Goal: Contribute content: Contribute content

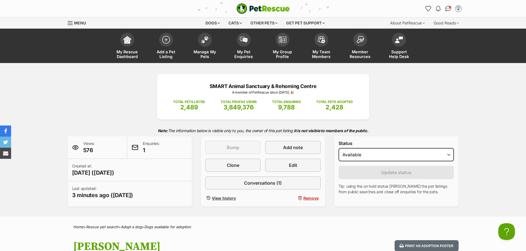
click at [205, 56] on span "Manage My Pets" at bounding box center [204, 53] width 25 height 9
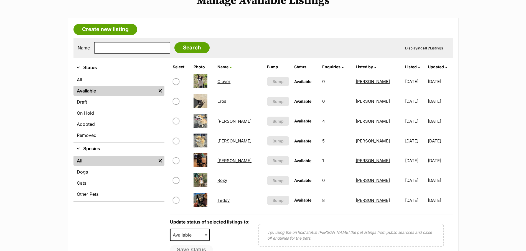
scroll to position [83, 0]
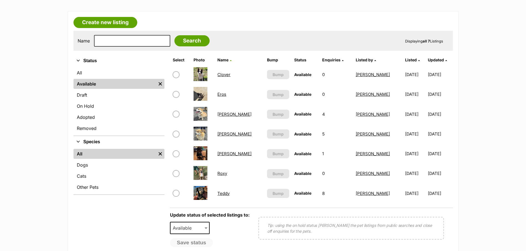
click at [227, 115] on link "Louie" at bounding box center [234, 113] width 34 height 5
click at [223, 135] on link "Millie" at bounding box center [234, 133] width 34 height 5
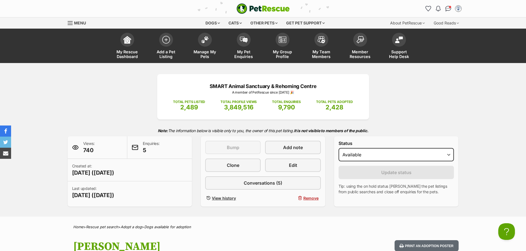
click at [169, 52] on span "Add a Pet Listing" at bounding box center [166, 53] width 25 height 9
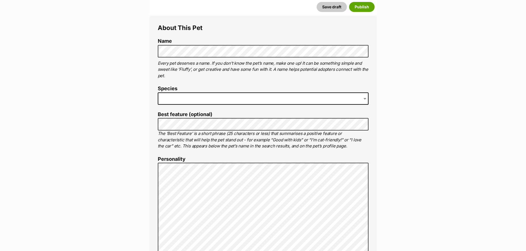
scroll to position [194, 0]
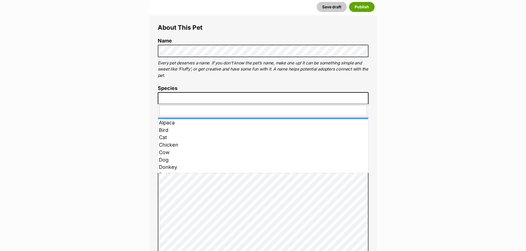
click at [168, 97] on span at bounding box center [263, 98] width 211 height 12
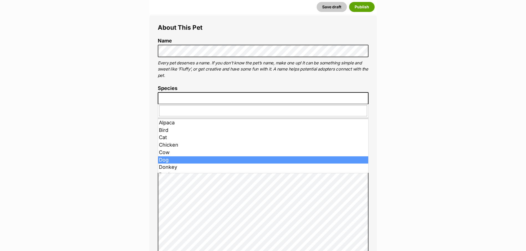
drag, startPoint x: 169, startPoint y: 158, endPoint x: 131, endPoint y: 137, distance: 42.8
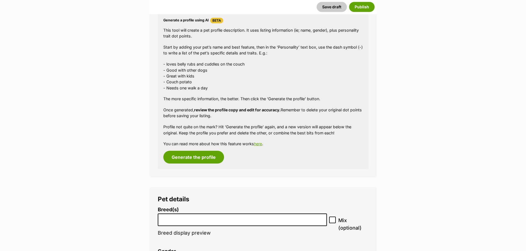
scroll to position [499, 0]
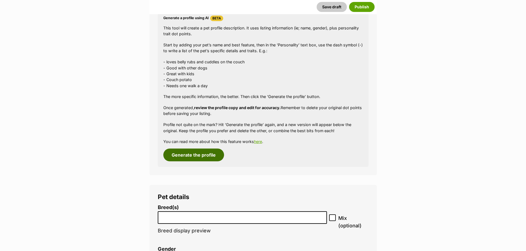
click at [195, 155] on button "Generate the profile" at bounding box center [193, 154] width 61 height 13
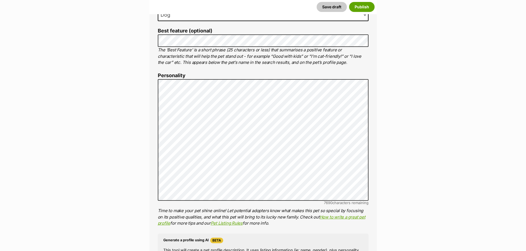
scroll to position [292, 0]
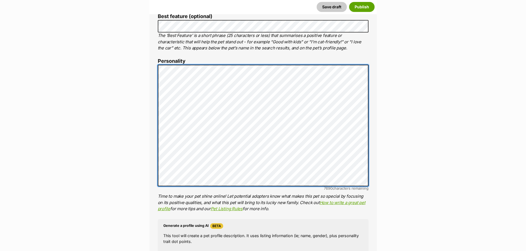
click at [157, 69] on div "About This Pet Name Henlo there, it looks like you might be using the pet name …" at bounding box center [262, 150] width 227 height 464
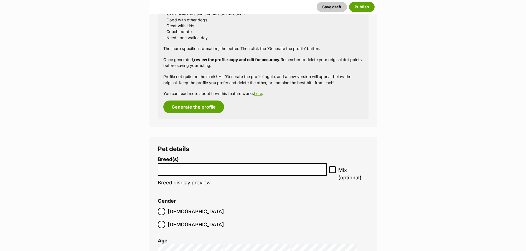
scroll to position [569, 0]
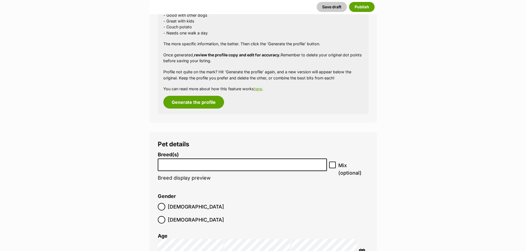
click at [179, 167] on li at bounding box center [242, 164] width 165 height 11
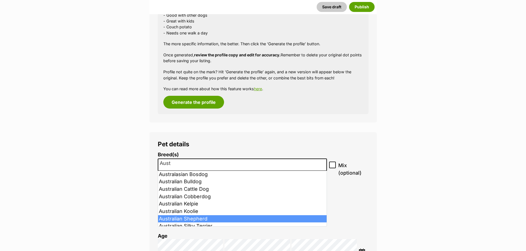
type input "Aust"
select select "16"
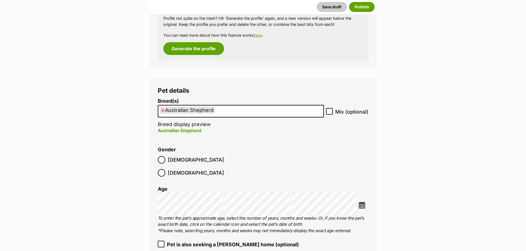
scroll to position [624, 0]
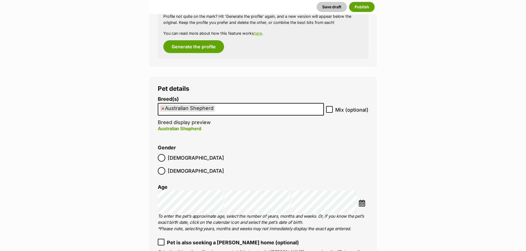
click at [163, 169] on div at bounding box center [162, 171] width 4 height 4
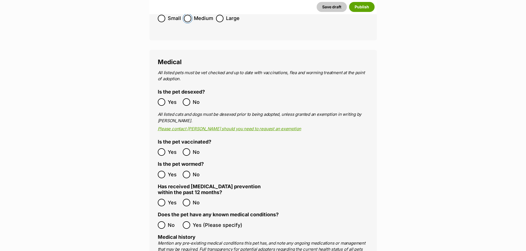
scroll to position [901, 0]
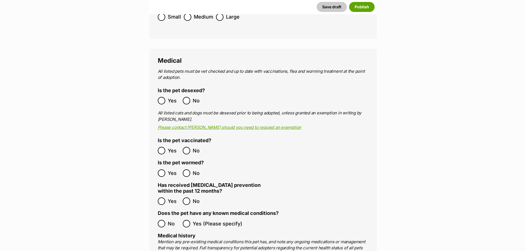
click at [160, 99] on div at bounding box center [162, 101] width 4 height 4
click at [162, 149] on div at bounding box center [162, 151] width 4 height 4
click at [161, 171] on div at bounding box center [162, 173] width 4 height 4
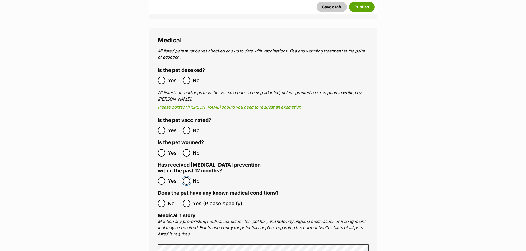
scroll to position [957, 0]
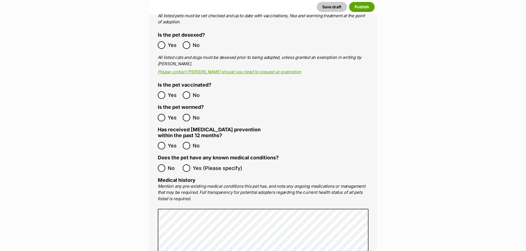
click at [163, 166] on div at bounding box center [162, 168] width 4 height 4
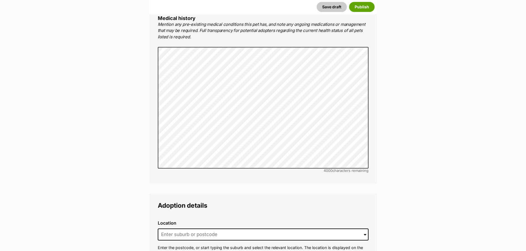
scroll to position [1151, 0]
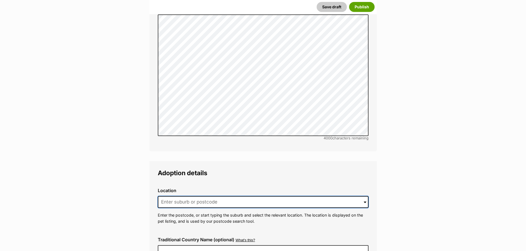
click at [175, 196] on input at bounding box center [263, 202] width 211 height 12
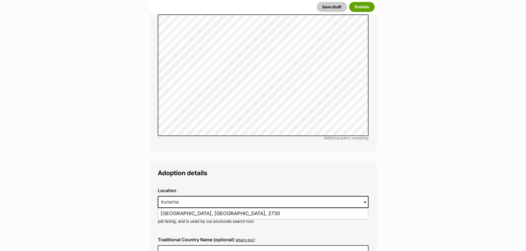
click at [175, 208] on li "Kunama, New South Wales, 2730" at bounding box center [263, 213] width 210 height 11
type input "Kunama, New South Wales, 2730"
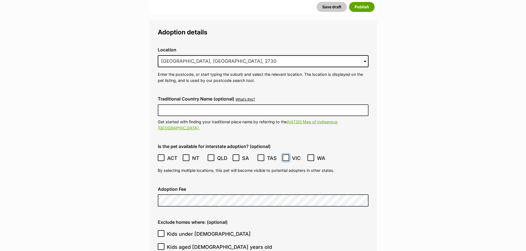
scroll to position [1345, 0]
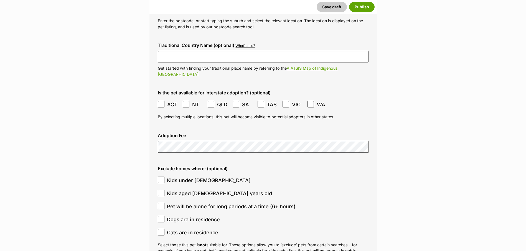
type input "Australia"
type input "R251000078"
type input "N/A"
type input "R251000078"
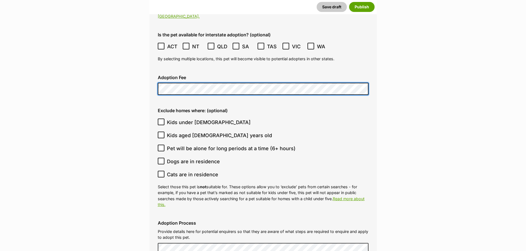
scroll to position [1409, 0]
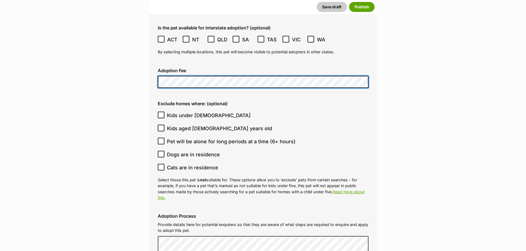
click at [163, 113] on icon at bounding box center [161, 115] width 4 height 4
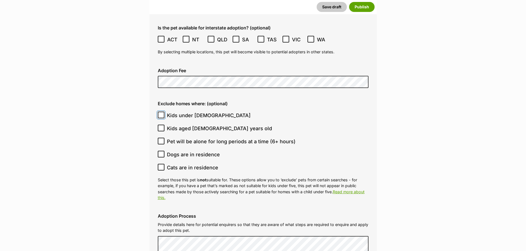
click at [163, 111] on input "Kids under 5 years old" at bounding box center [161, 114] width 7 height 7
checkbox input "true"
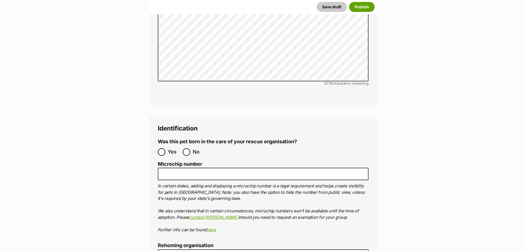
scroll to position [1714, 0]
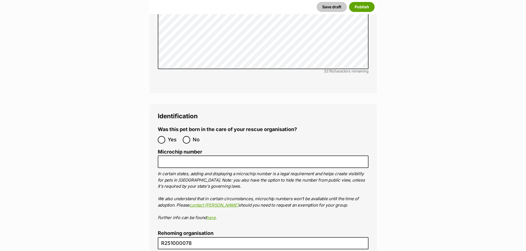
click at [187, 138] on div at bounding box center [187, 140] width 4 height 4
click at [187, 136] on input "No" at bounding box center [186, 139] width 7 height 7
radio input "true"
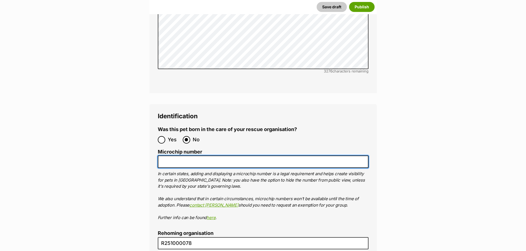
click at [178, 155] on input "Microchip number" at bounding box center [263, 161] width 211 height 12
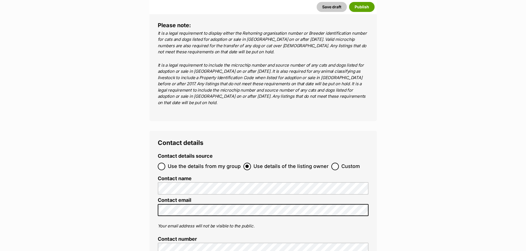
scroll to position [2047, 0]
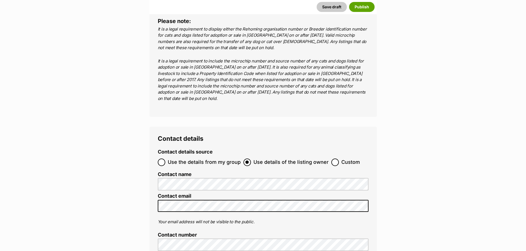
type input "991003001950477"
click at [162, 160] on div at bounding box center [162, 162] width 4 height 4
click at [162, 158] on input "Use the details from my group" at bounding box center [161, 161] width 7 height 7
radio input "true"
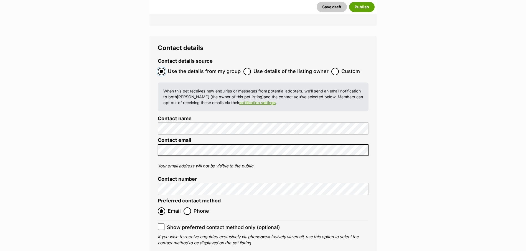
scroll to position [2185, 0]
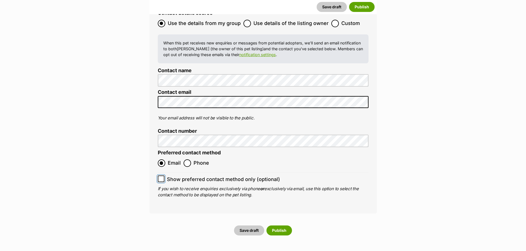
click at [159, 175] on input "Show preferred contact method only (optional)" at bounding box center [161, 178] width 7 height 7
checkbox input "true"
click at [278, 225] on button "Publish" at bounding box center [278, 230] width 25 height 10
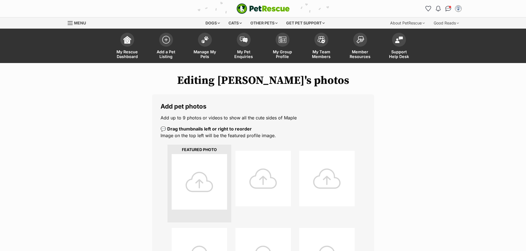
click at [196, 182] on div at bounding box center [199, 181] width 55 height 55
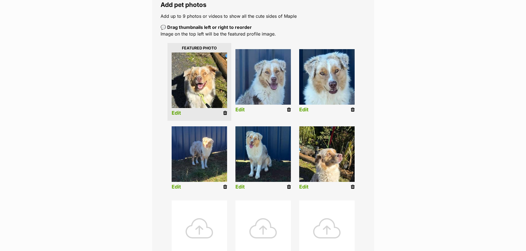
scroll to position [111, 0]
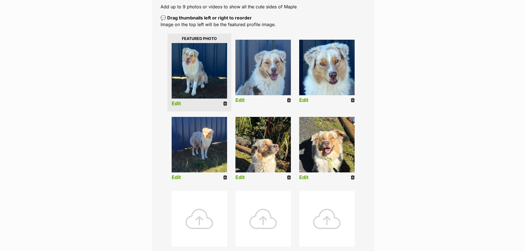
click at [241, 177] on link "Edit" at bounding box center [239, 177] width 9 height 6
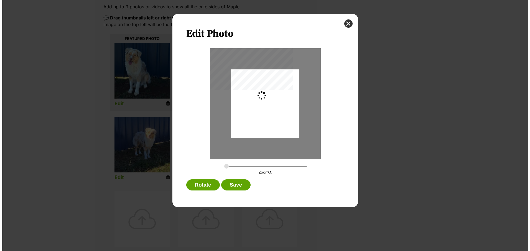
scroll to position [0, 0]
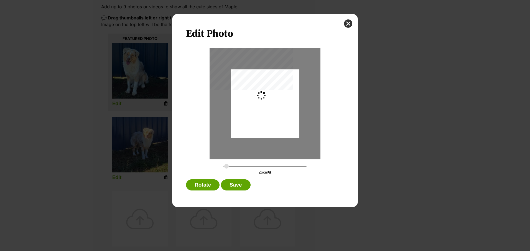
type input "0.2744"
click at [239, 183] on button "Save" at bounding box center [235, 184] width 29 height 11
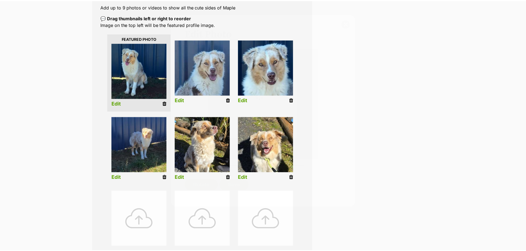
scroll to position [111, 0]
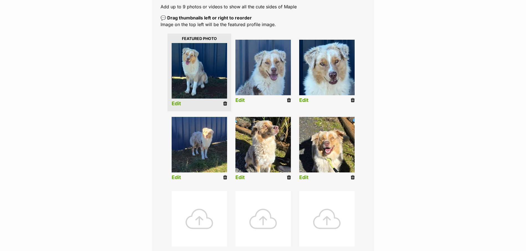
click at [303, 179] on link "Edit" at bounding box center [303, 177] width 9 height 6
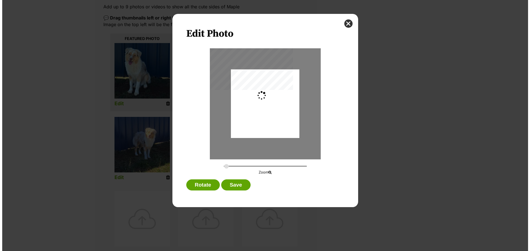
scroll to position [0, 0]
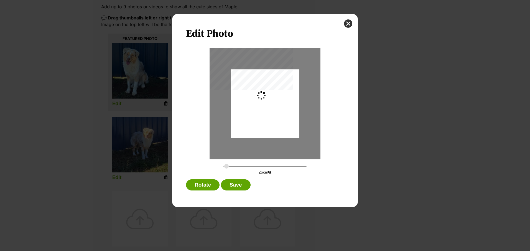
type input "0.2744"
drag, startPoint x: 259, startPoint y: 99, endPoint x: 260, endPoint y: 112, distance: 12.2
click at [260, 112] on div "Dialog Window - Close (Press escape to close)" at bounding box center [265, 116] width 68 height 118
click at [239, 184] on button "Save" at bounding box center [235, 184] width 29 height 11
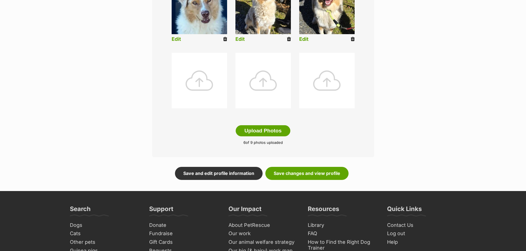
scroll to position [249, 0]
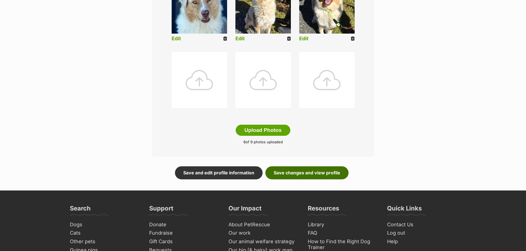
click at [322, 173] on link "Save changes and view profile" at bounding box center [306, 172] width 83 height 13
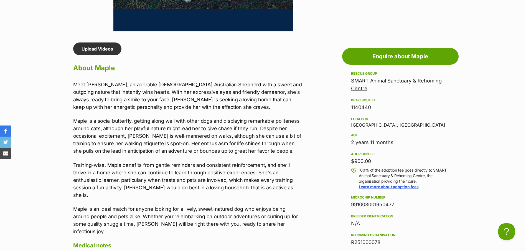
scroll to position [443, 0]
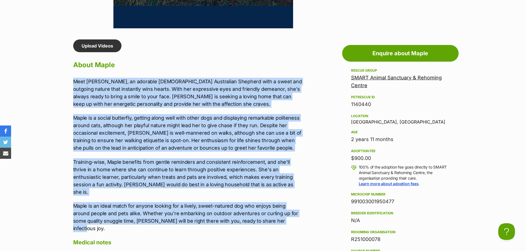
drag, startPoint x: 71, startPoint y: 81, endPoint x: 298, endPoint y: 214, distance: 262.4
click at [298, 214] on div "Upload Videos About Maple Meet [PERSON_NAME], an adorable [DEMOGRAPHIC_DATA] Au…" at bounding box center [185, 205] width 234 height 333
copy div "Lore Ipsum, do sitametc 9-adip-eli Seddoeiusm Temporin utla e dolor mag aliquae…"
